Goal: Transaction & Acquisition: Obtain resource

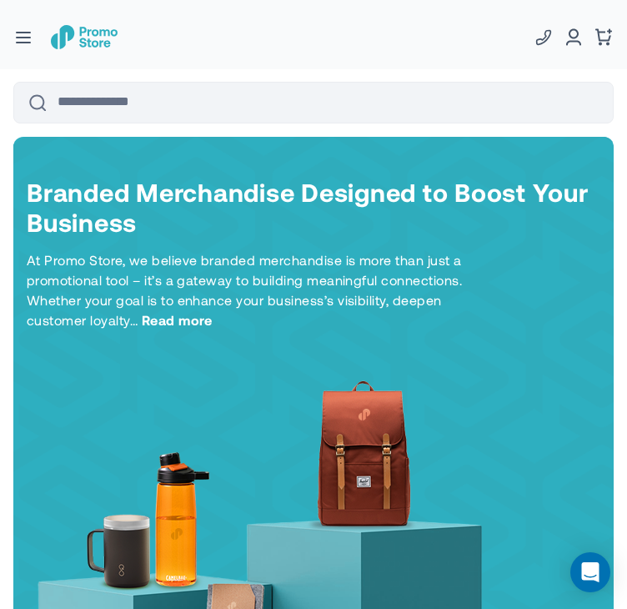
click at [28, 36] on button "button" at bounding box center [23, 37] width 21 height 14
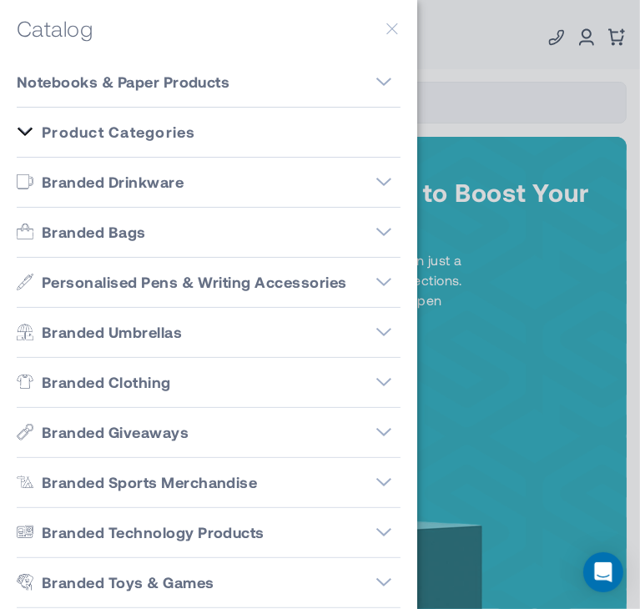
click at [384, 36] on button "button" at bounding box center [392, 28] width 17 height 17
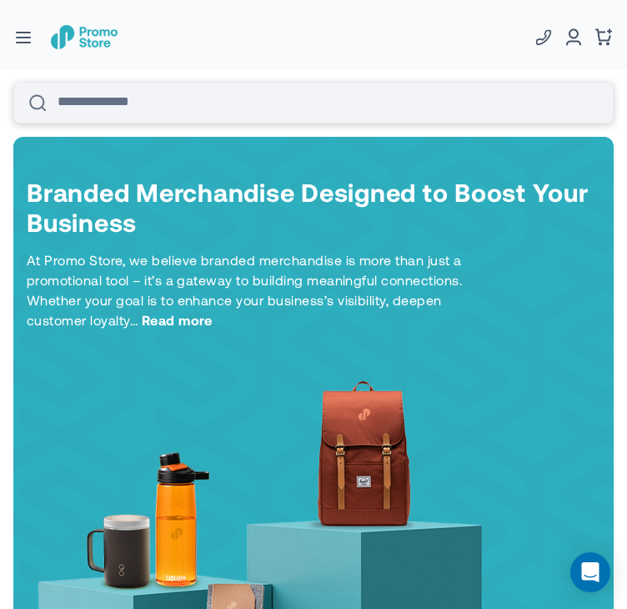
click at [181, 94] on input "Search" at bounding box center [313, 103] width 601 height 42
click at [157, 41] on div "Search Search 207 125 1322" at bounding box center [313, 68] width 627 height 137
click at [23, 43] on button "button" at bounding box center [23, 37] width 21 height 14
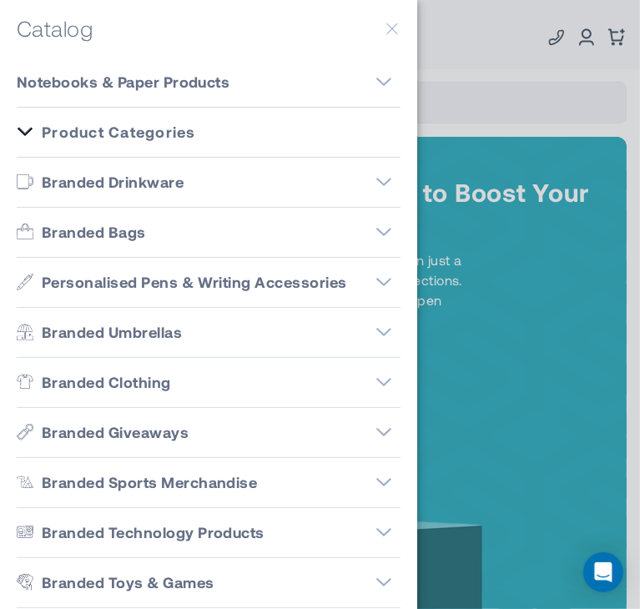
click at [384, 28] on button "button" at bounding box center [392, 28] width 17 height 17
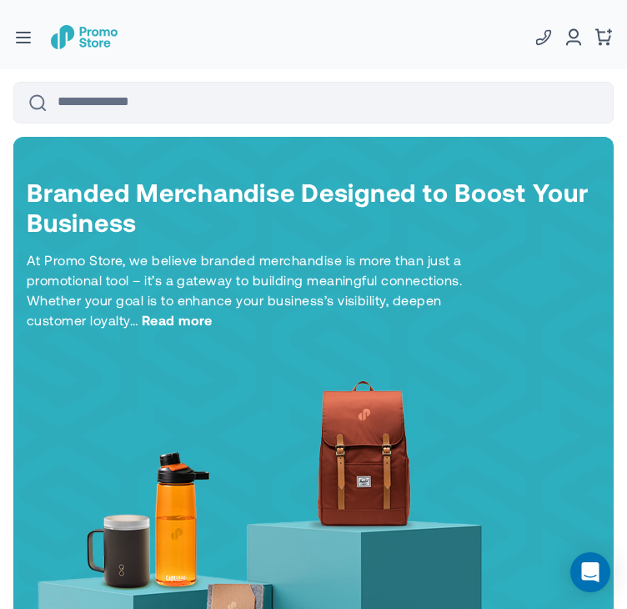
click at [100, 199] on h1 "Branded Merchandise Designed to Boost Your Business" at bounding box center [314, 207] width 574 height 60
click at [35, 43] on div "Search Search 207 125 1322" at bounding box center [313, 68] width 627 height 137
click at [15, 21] on div "Search Search 207 125 1322" at bounding box center [313, 68] width 627 height 137
click at [20, 43] on button "button" at bounding box center [23, 37] width 21 height 14
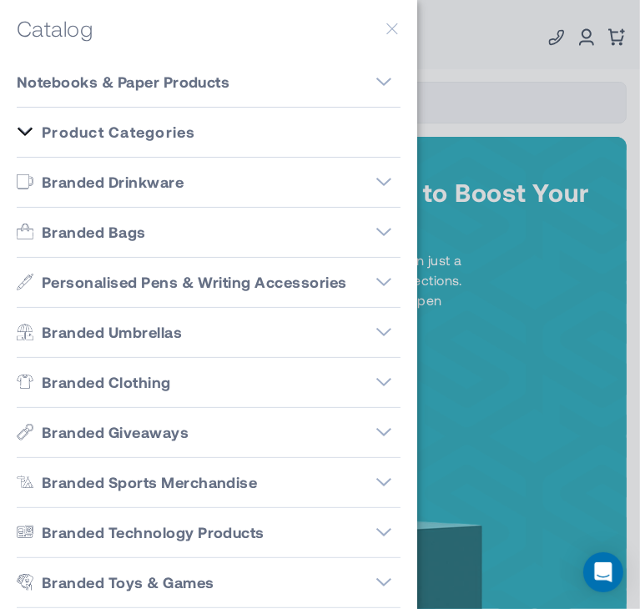
click at [307, 228] on link "Branded Bags" at bounding box center [209, 233] width 384 height 50
click at [375, 234] on icon "Go to Branded Bags" at bounding box center [383, 232] width 17 height 17
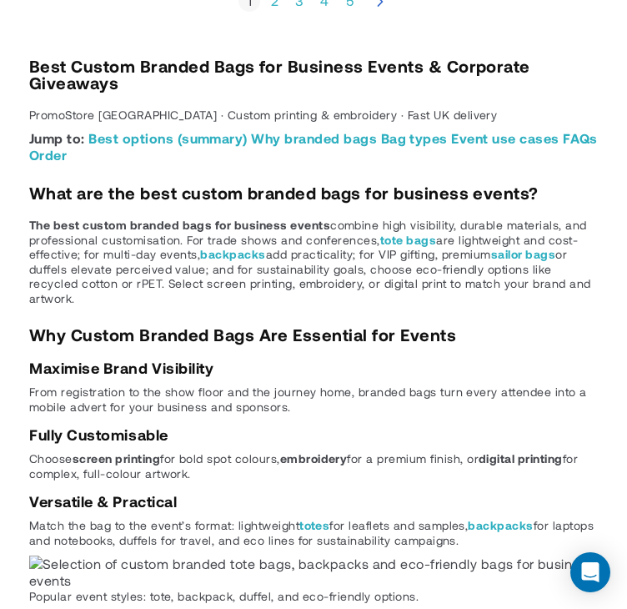
type input "****"
type input "******"
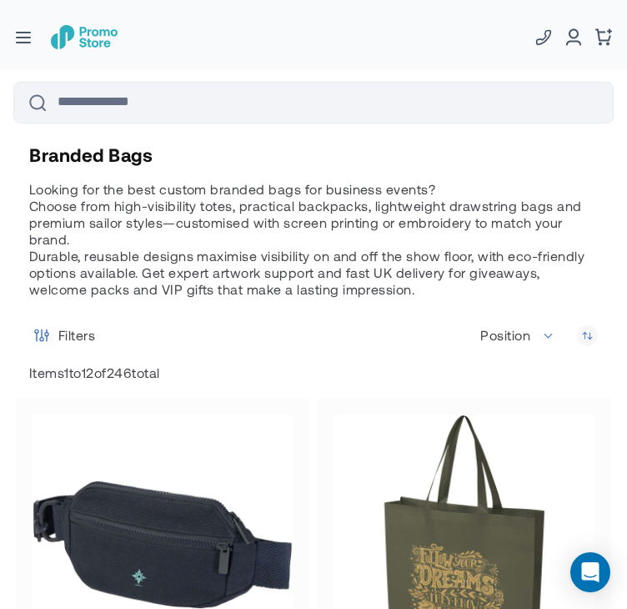
click at [398, 201] on p "Looking for the best custom branded bags for business events? Choose from high-…" at bounding box center [313, 239] width 569 height 117
click at [22, 31] on button "button" at bounding box center [23, 37] width 21 height 14
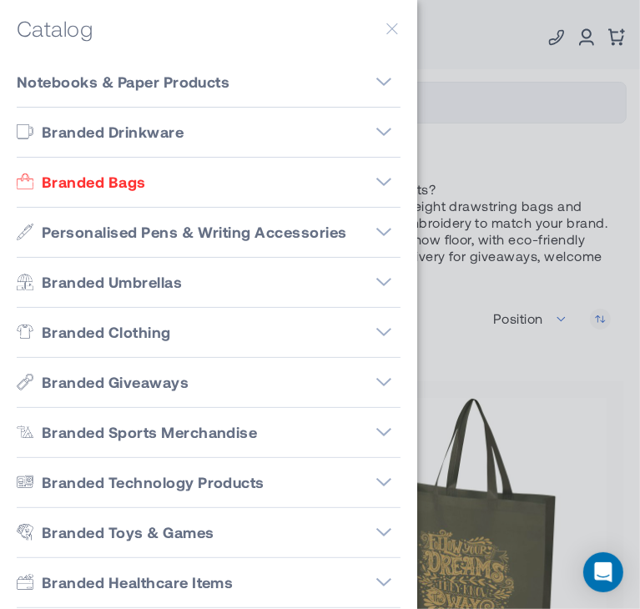
click at [529, 201] on div at bounding box center [320, 304] width 640 height 609
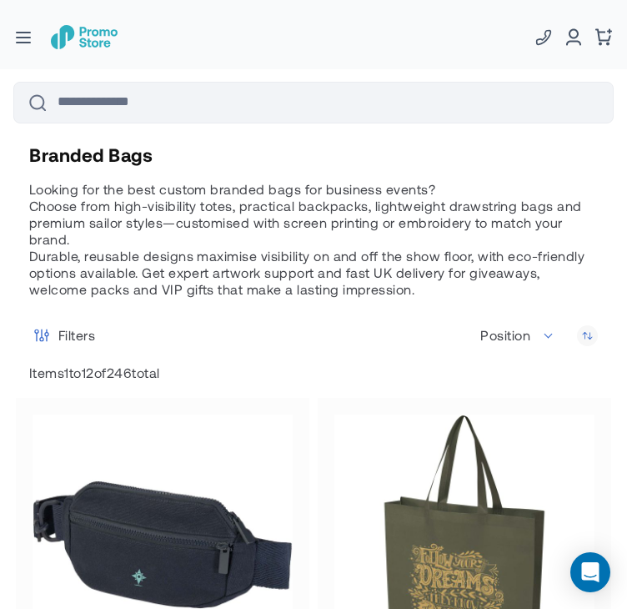
scroll to position [532, 0]
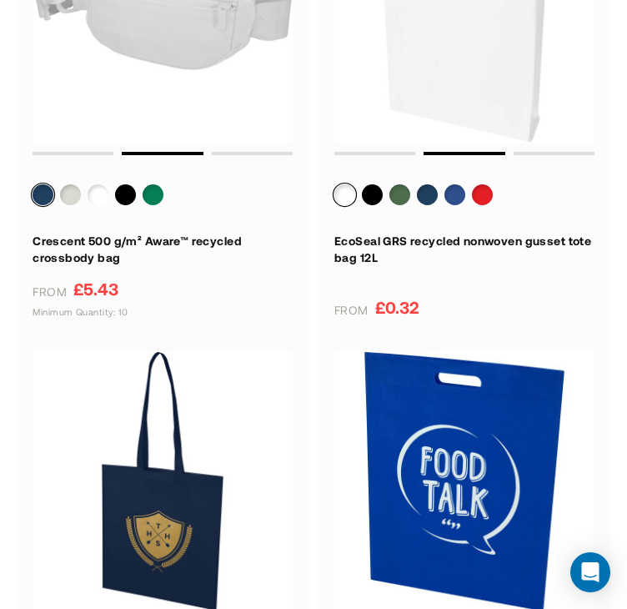
click at [375, 243] on h3 "EcoSeal GRS recycled nonwoven gusset tote bag 12L" at bounding box center [464, 249] width 260 height 33
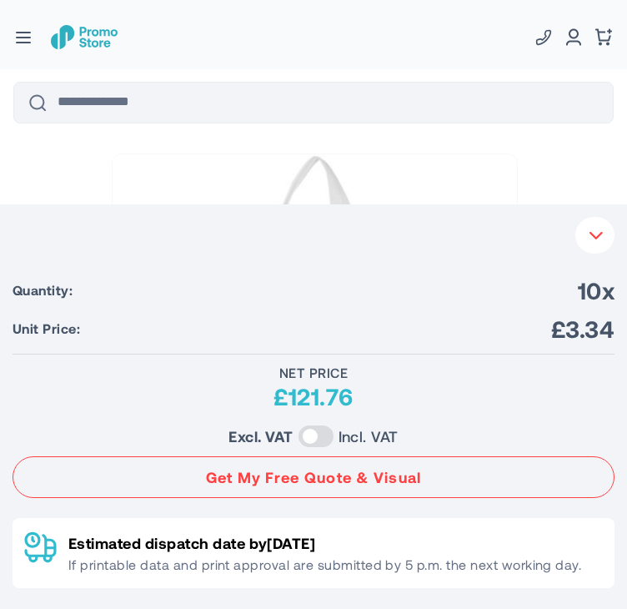
click at [590, 224] on button "Your Instant Quote" at bounding box center [595, 235] width 39 height 37
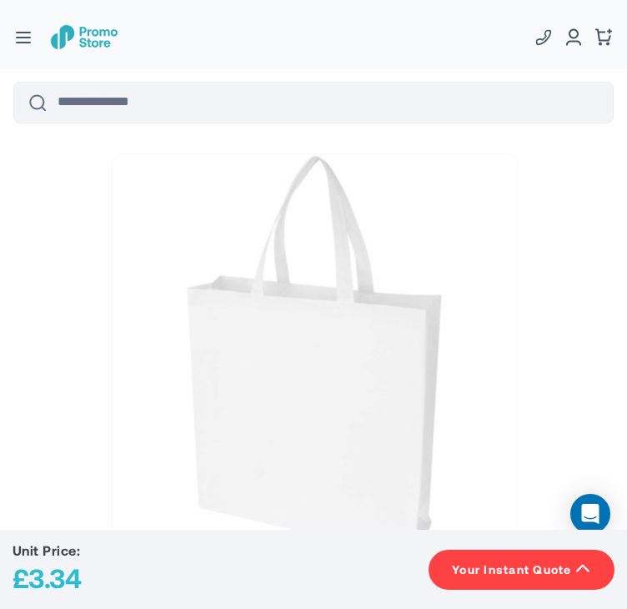
click at [26, 30] on button "button" at bounding box center [23, 37] width 21 height 14
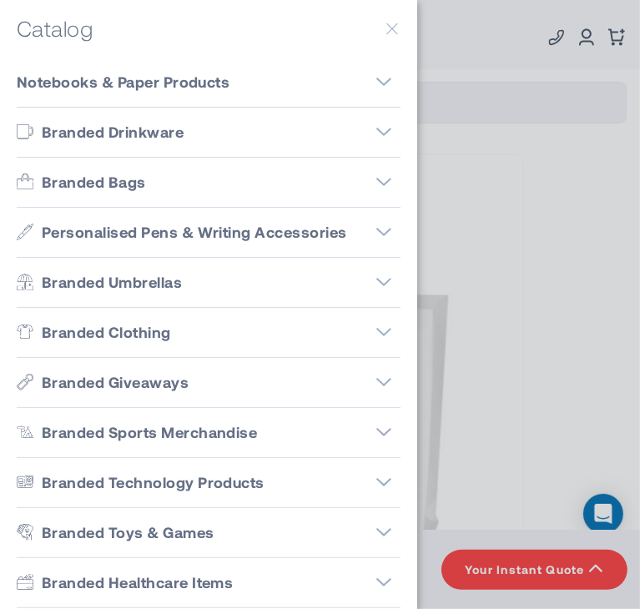
click at [384, 29] on button "button" at bounding box center [392, 28] width 17 height 17
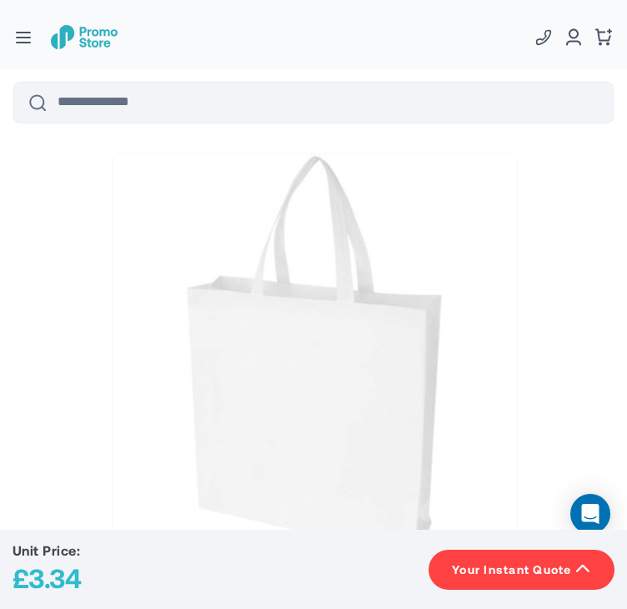
click at [32, 44] on button "button" at bounding box center [23, 37] width 21 height 14
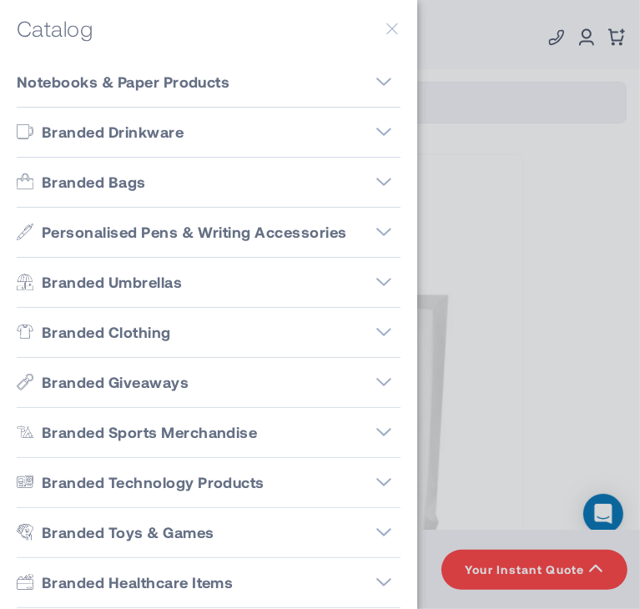
click at [377, 75] on icon "Go to Notebooks & Paper Products" at bounding box center [383, 81] width 17 height 17
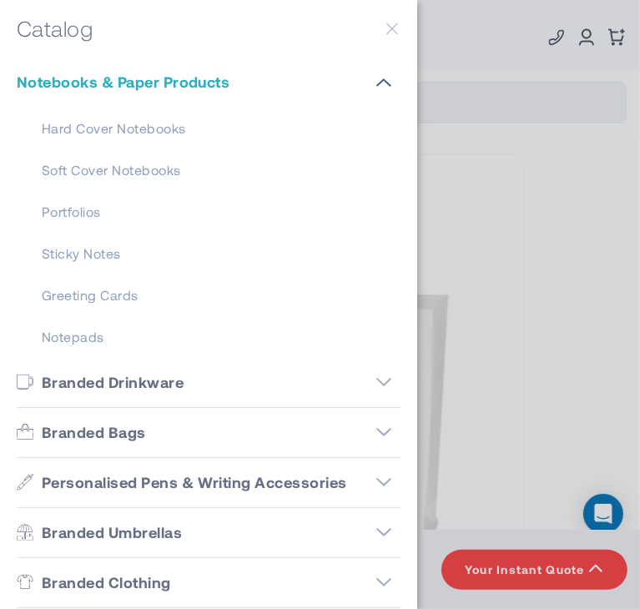
click at [377, 75] on icon "Go to Notebooks & Paper Products" at bounding box center [383, 82] width 17 height 17
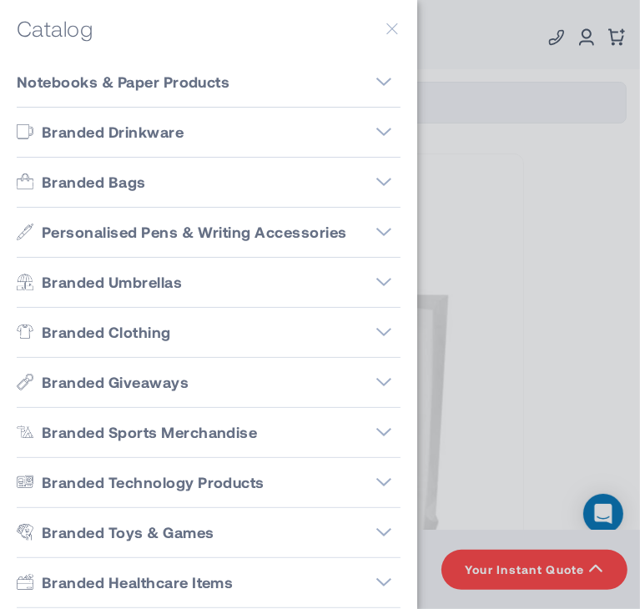
click at [367, 171] on figure "Go to Branded Bags" at bounding box center [383, 181] width 33 height 33
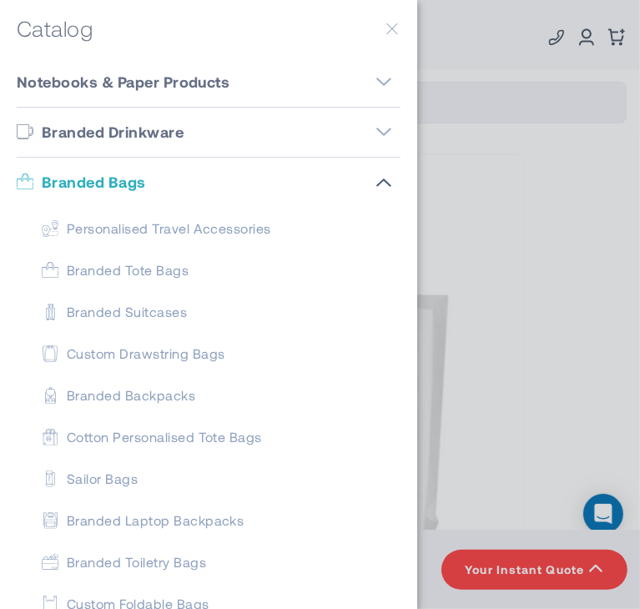
click at [111, 274] on span "Branded Tote Bags" at bounding box center [128, 270] width 122 height 17
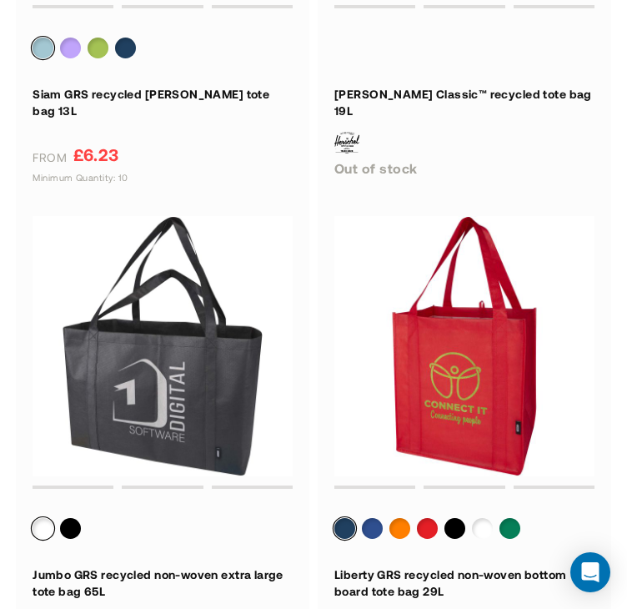
type input "****"
type input "*****"
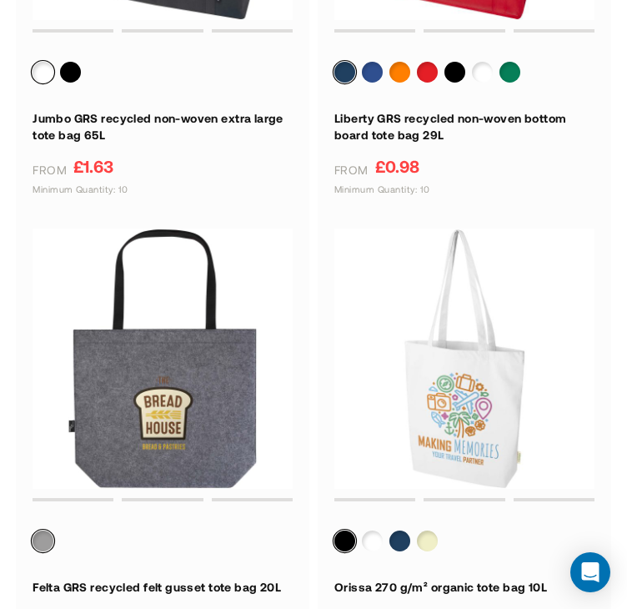
scroll to position [1755, 0]
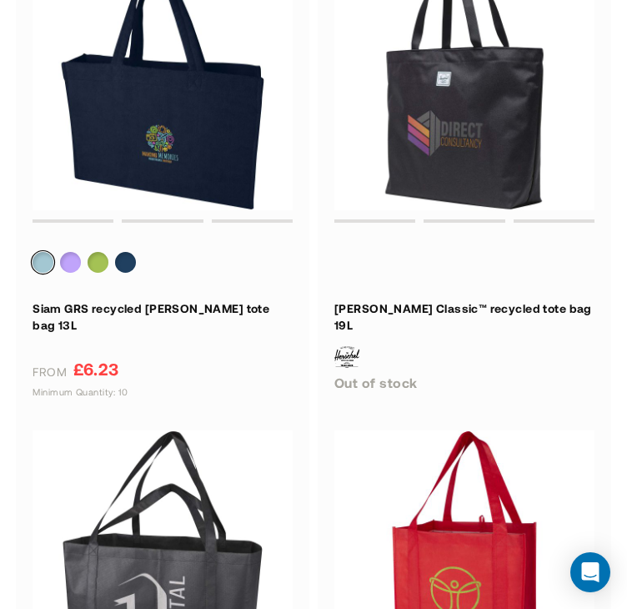
drag, startPoint x: 639, startPoint y: 521, endPoint x: 639, endPoint y: 266, distance: 254.4
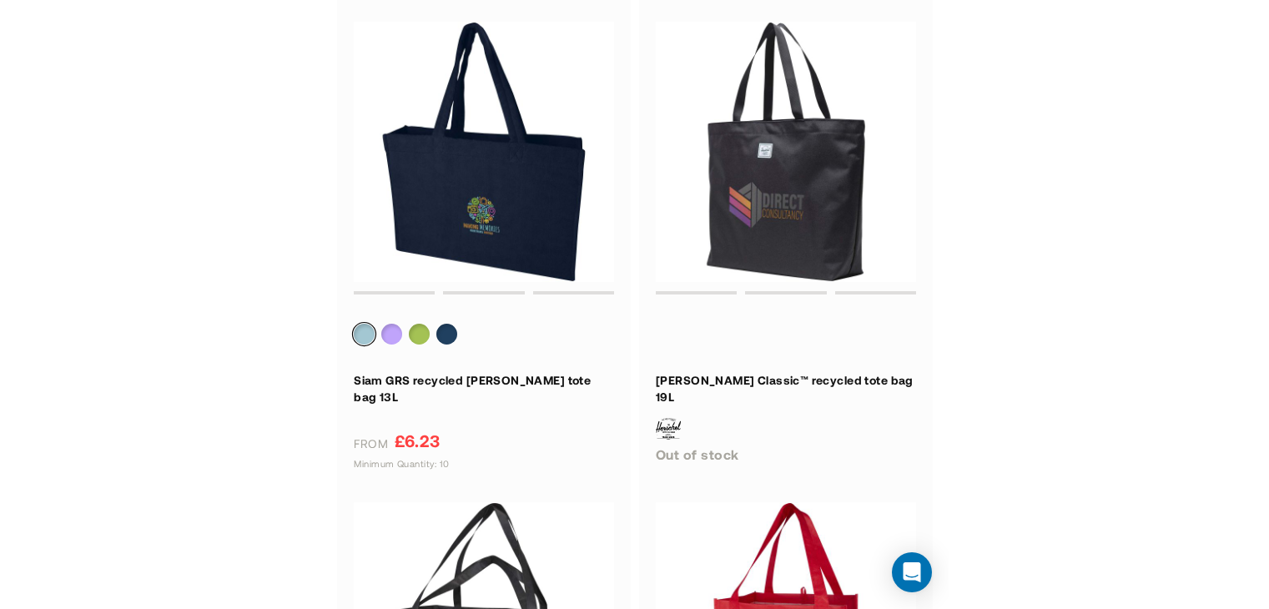
scroll to position [0, 0]
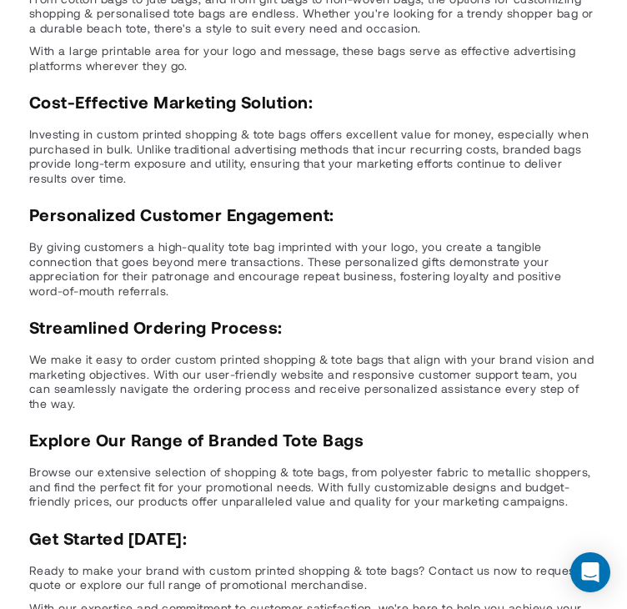
drag, startPoint x: 639, startPoint y: 468, endPoint x: 639, endPoint y: 498, distance: 30.0
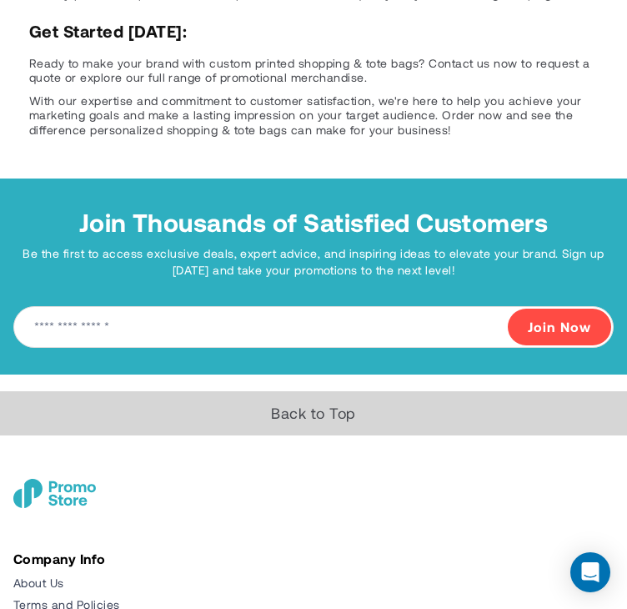
type input "****"
type input "*****"
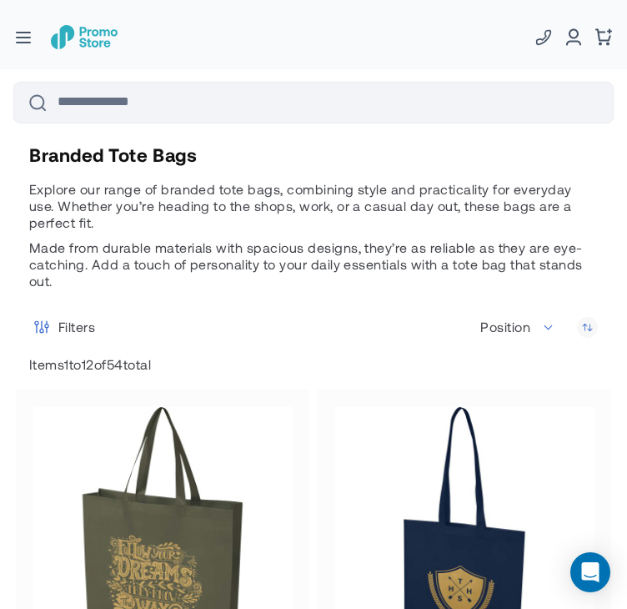
click at [76, 43] on img "store logo" at bounding box center [84, 36] width 67 height 23
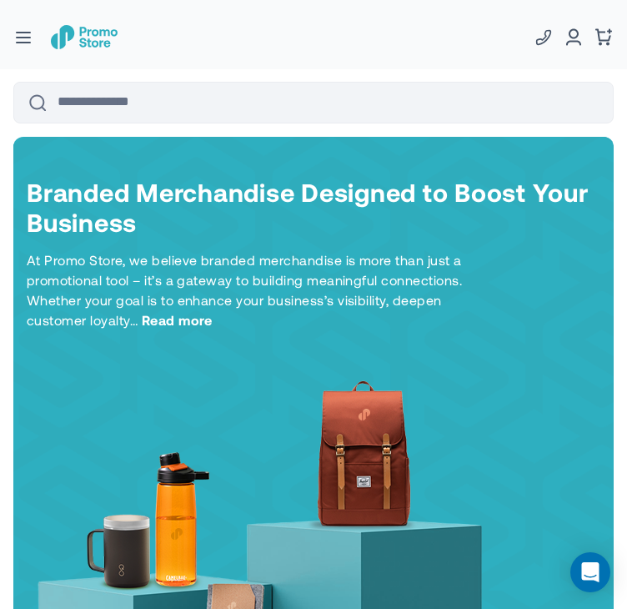
click at [14, 41] on button "button" at bounding box center [23, 37] width 21 height 14
